Goal: Information Seeking & Learning: Learn about a topic

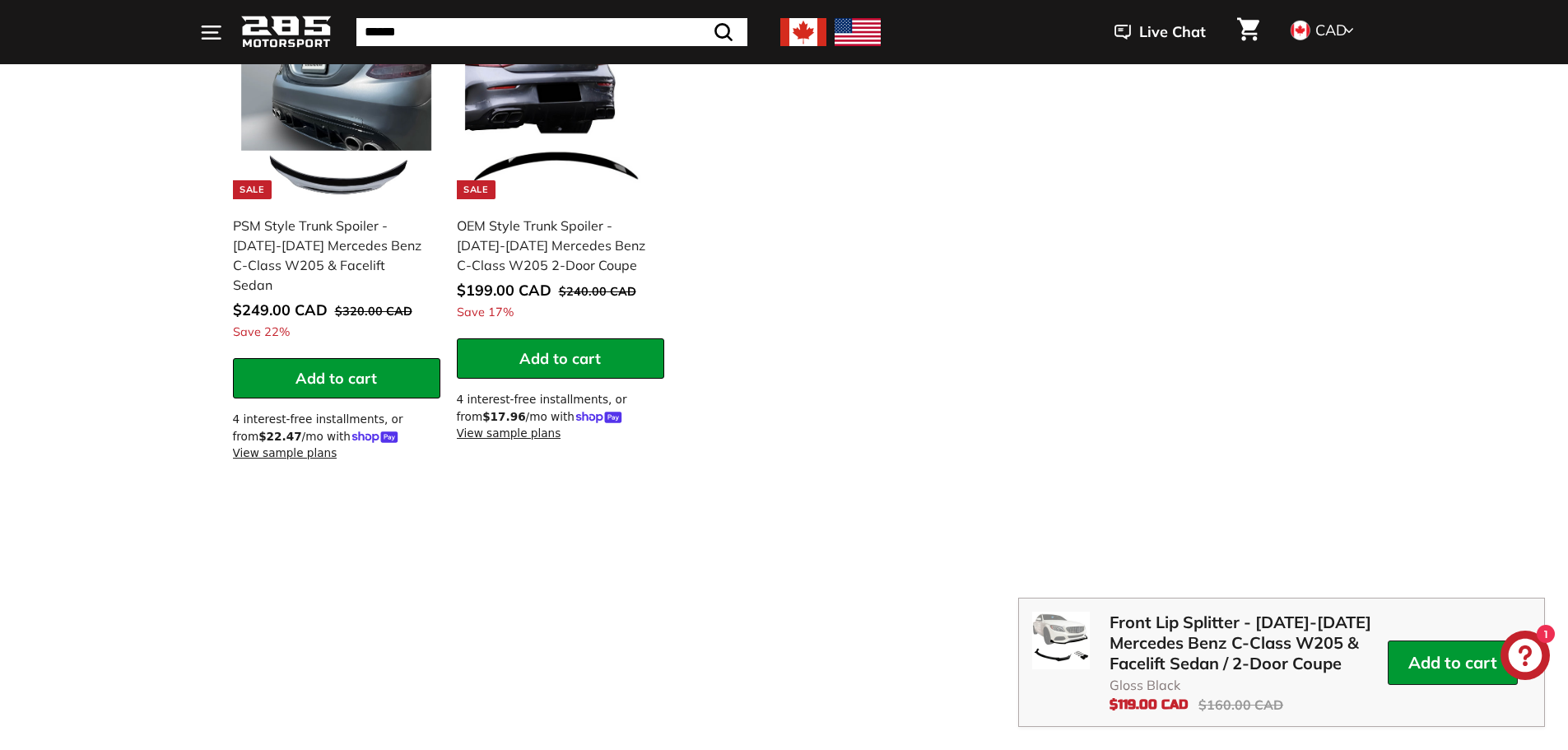
scroll to position [2058, 0]
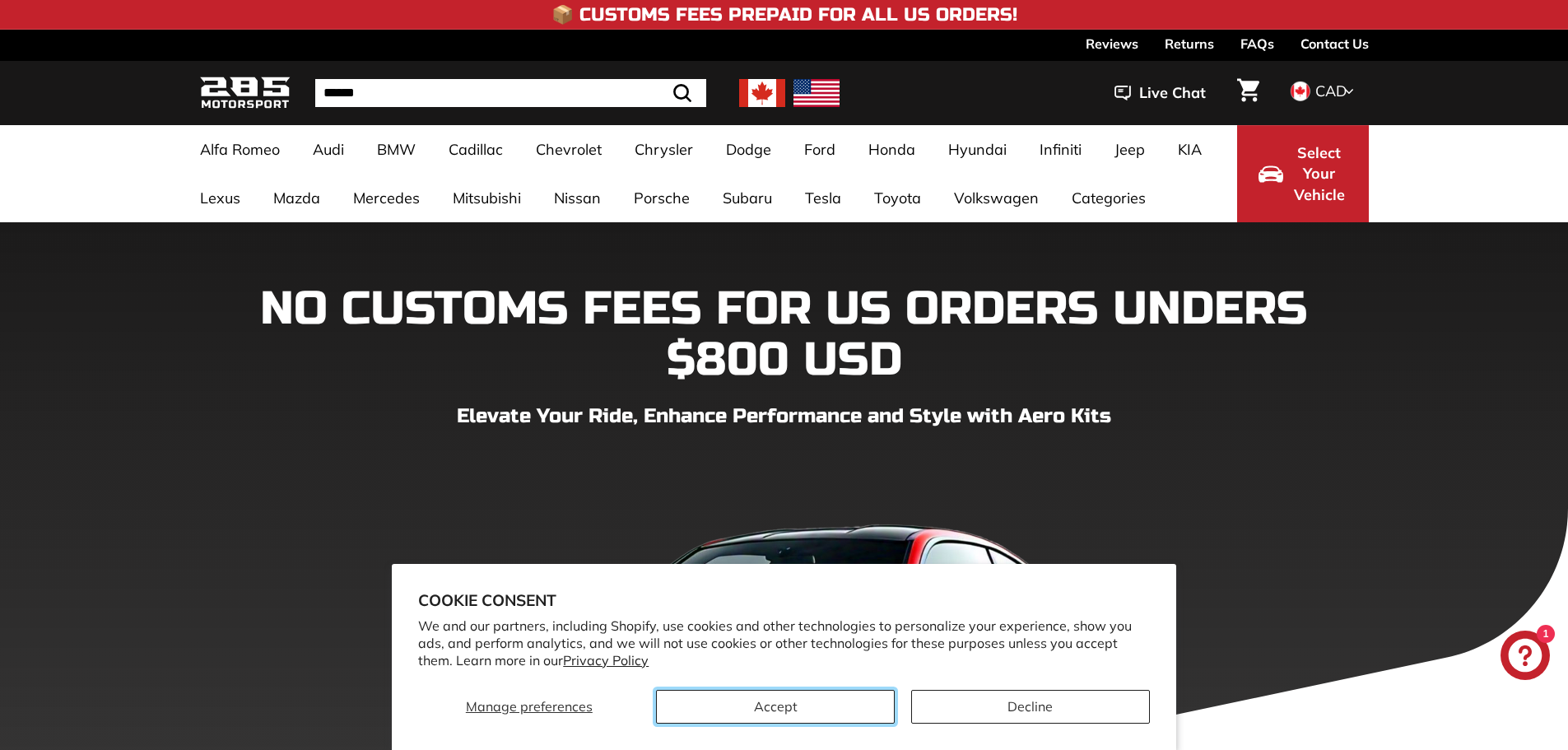
click at [773, 709] on button "Accept" at bounding box center [775, 706] width 238 height 33
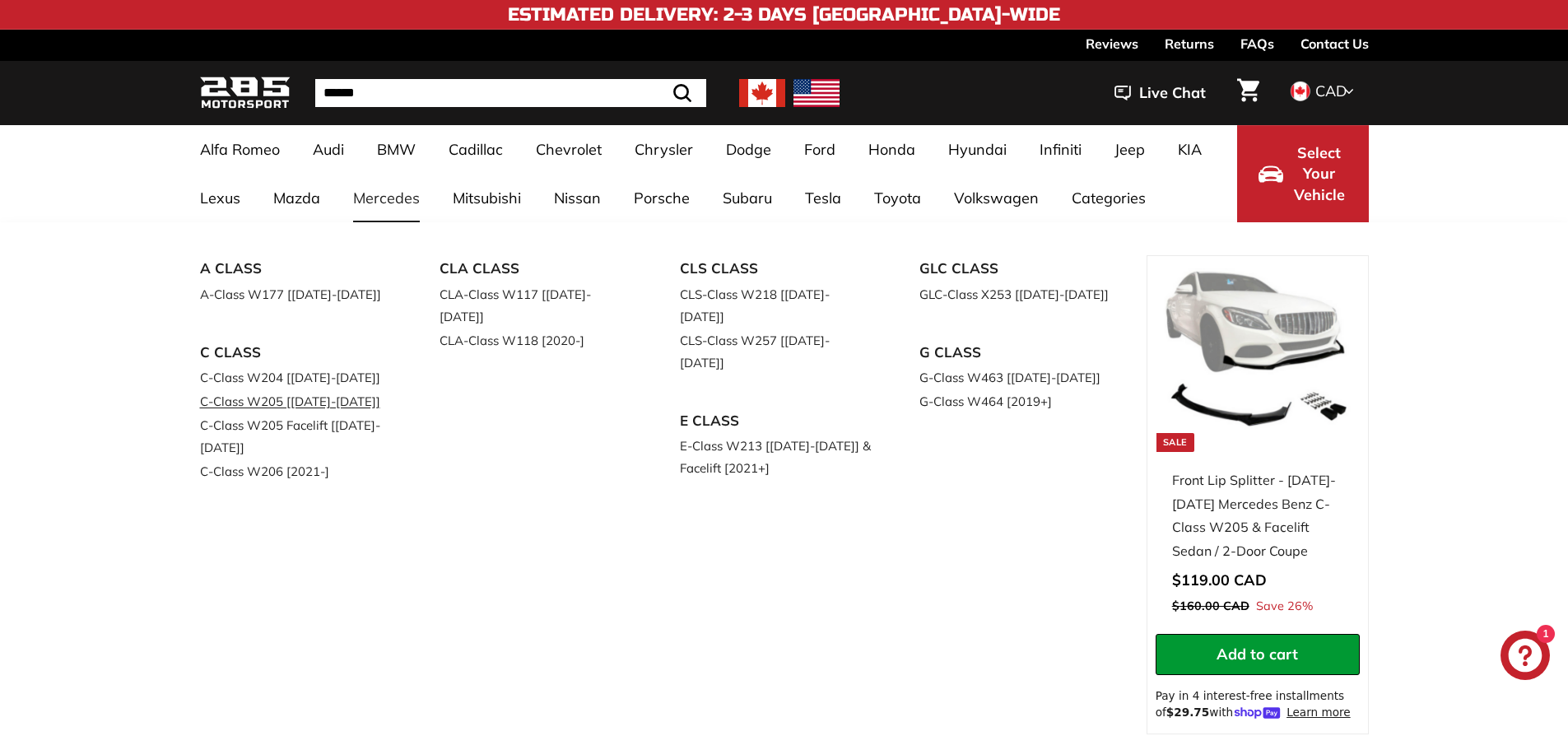
click at [264, 398] on link "C-Class W205 [[DATE]-[DATE]]" at bounding box center [297, 401] width 194 height 24
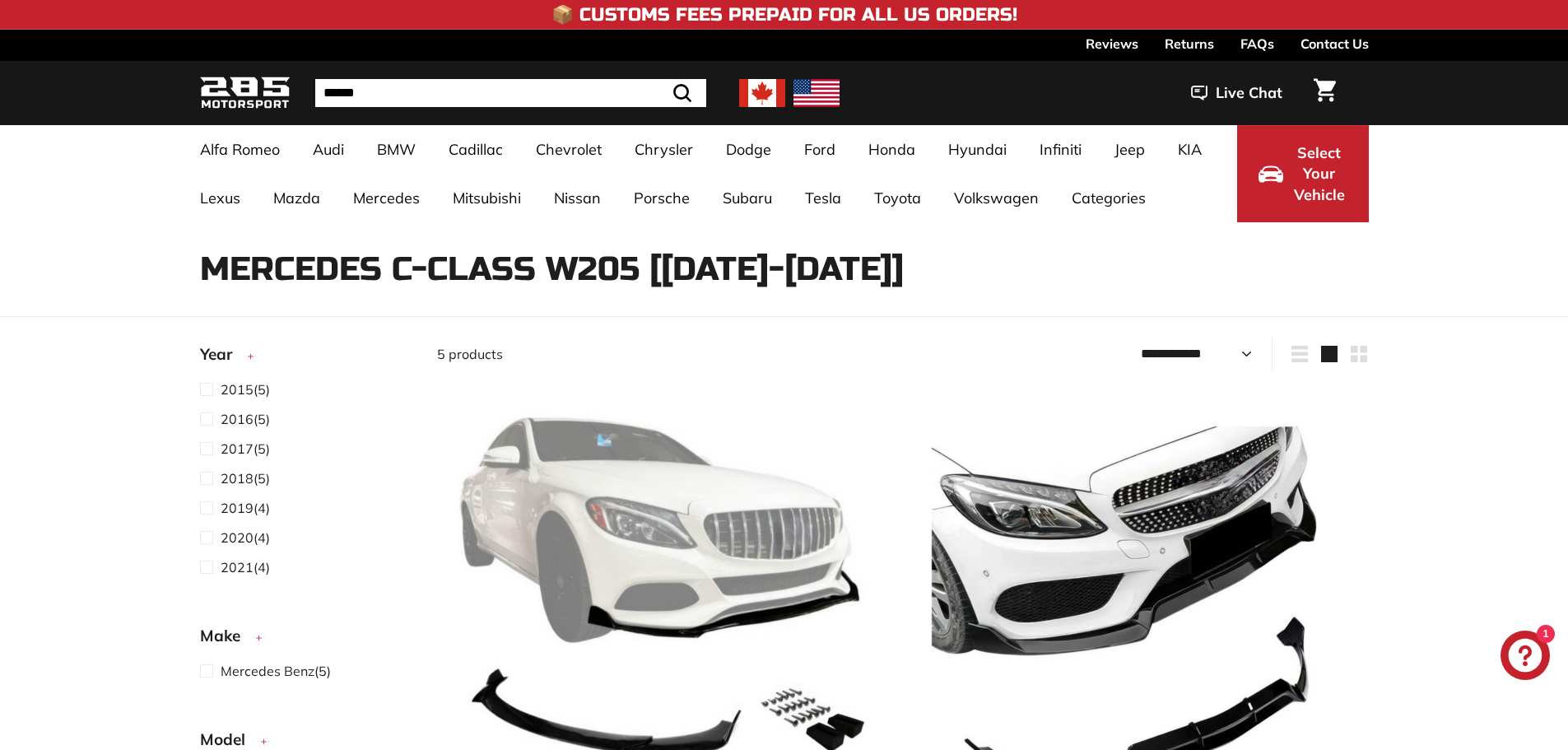
select select "**********"
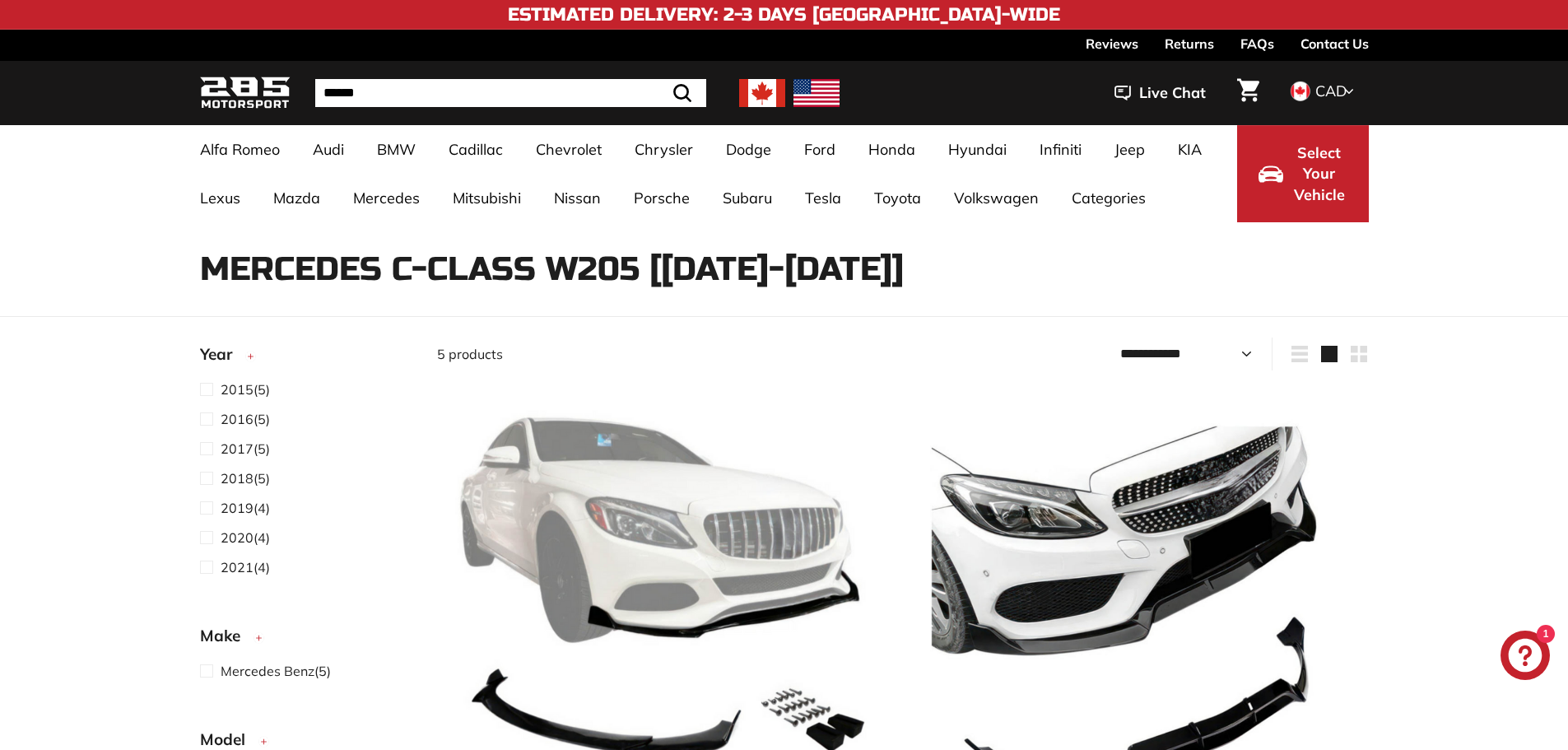
click at [1113, 43] on link "Reviews" at bounding box center [1112, 43] width 53 height 28
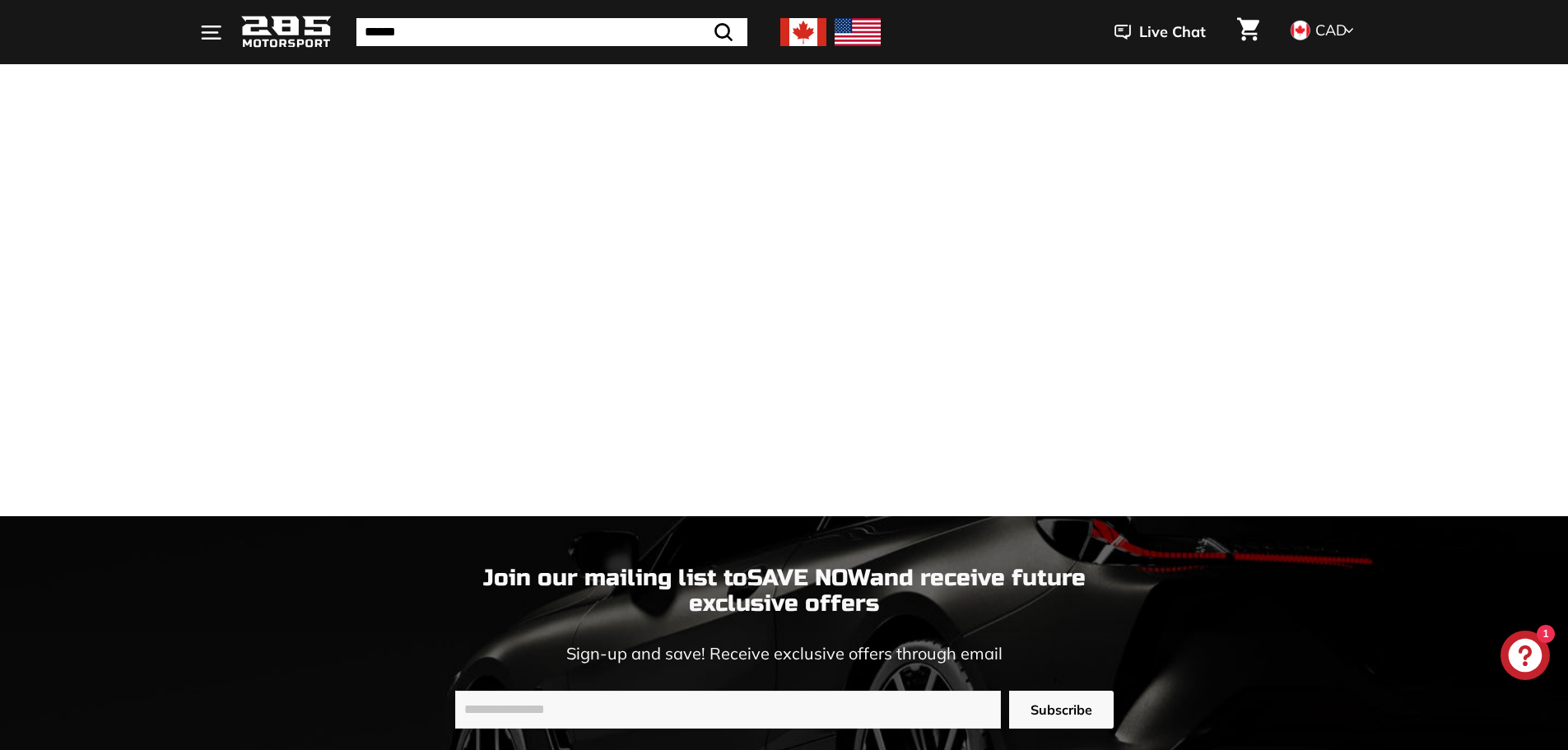
scroll to position [3429, 0]
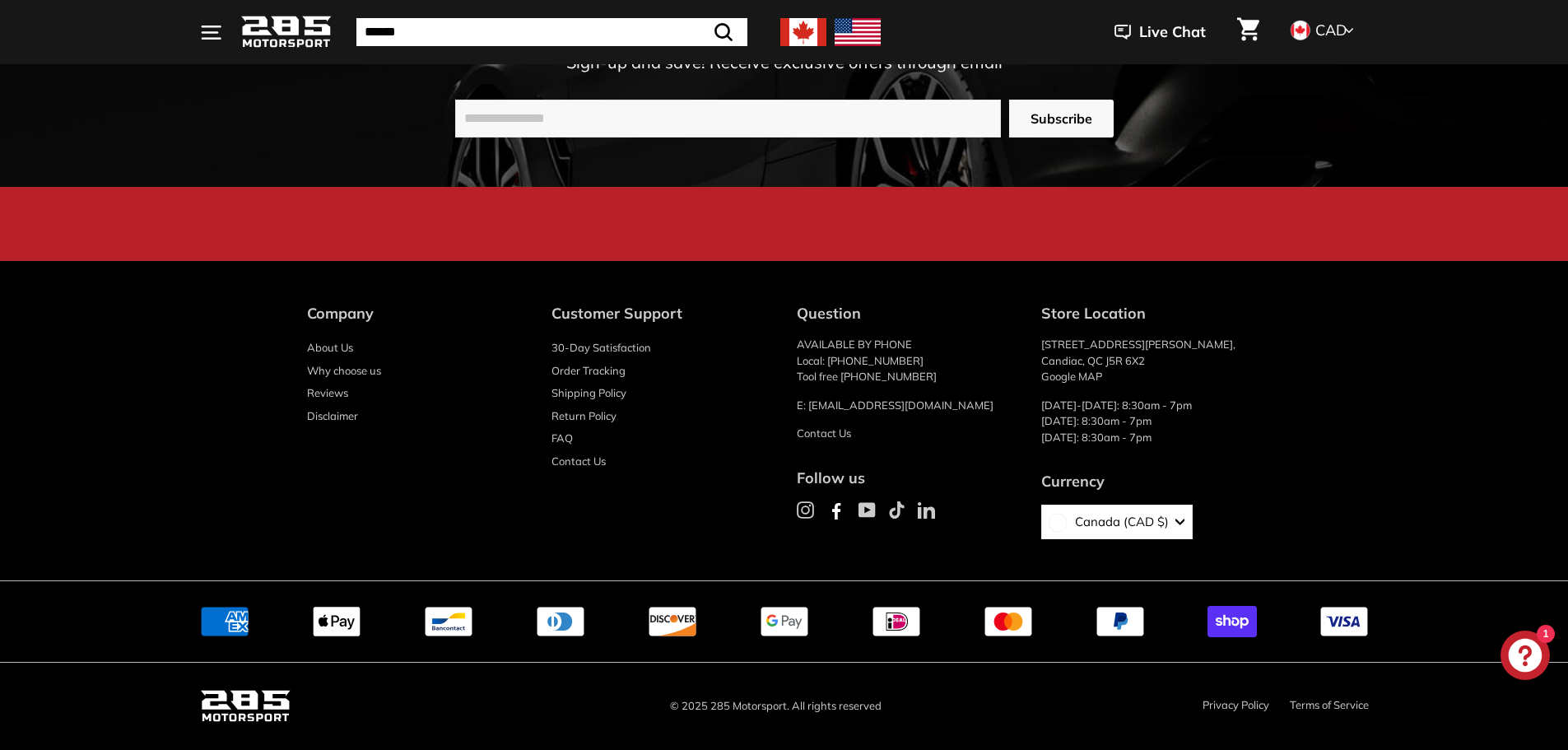
click at [1058, 378] on link "Google MAP" at bounding box center [1071, 376] width 61 height 13
